Goal: Check status: Check status

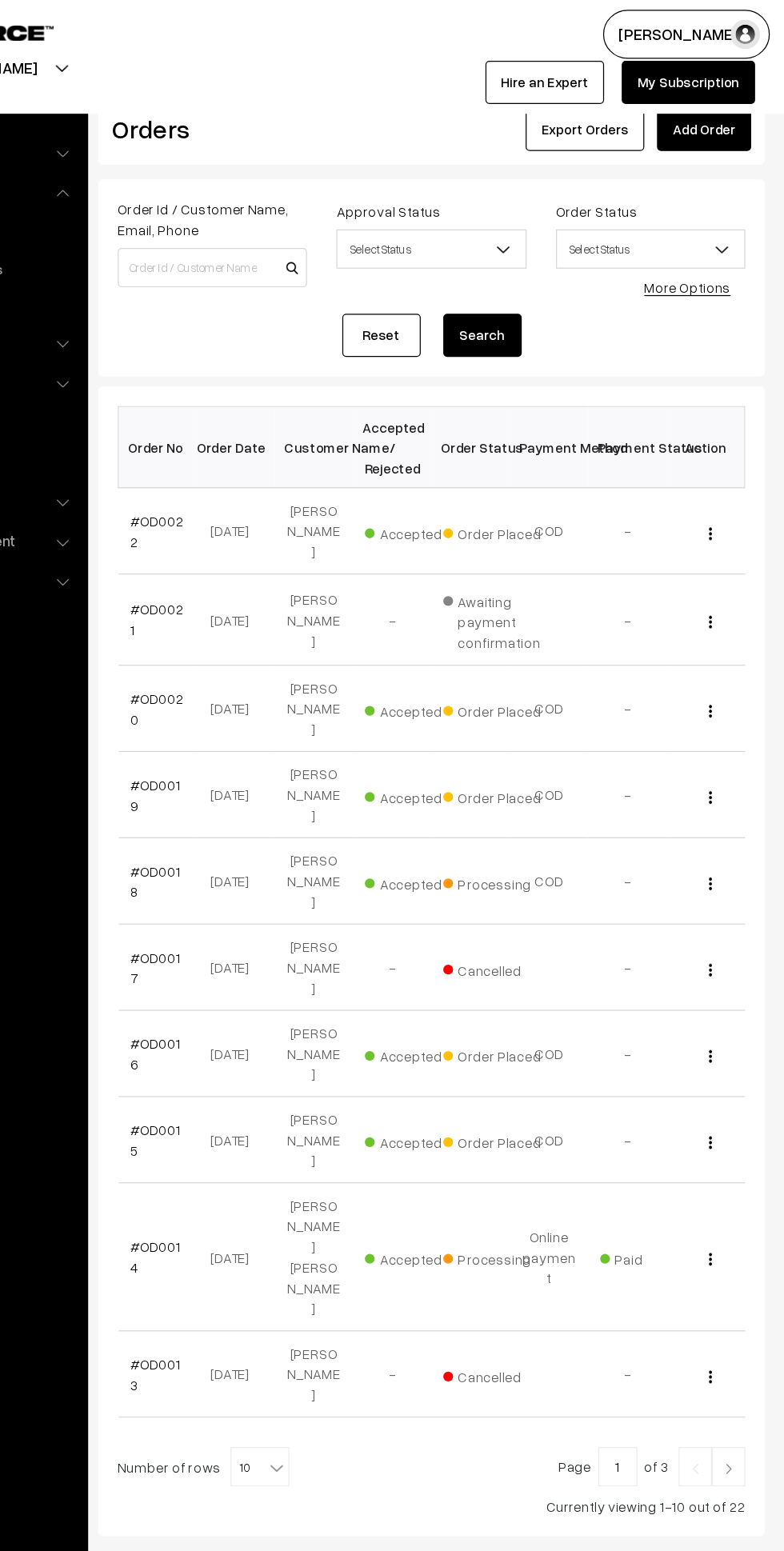
click at [723, 430] on img "button" at bounding box center [723, 435] width 3 height 10
click at [689, 445] on link "View" at bounding box center [652, 457] width 136 height 35
